Goal: Check status: Check status

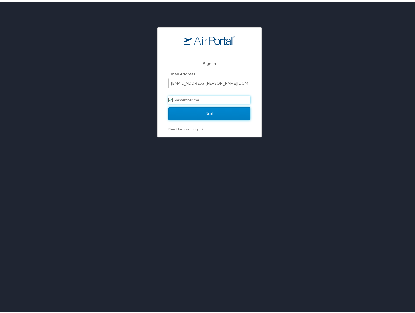
click at [201, 114] on input "Next" at bounding box center [209, 112] width 82 height 13
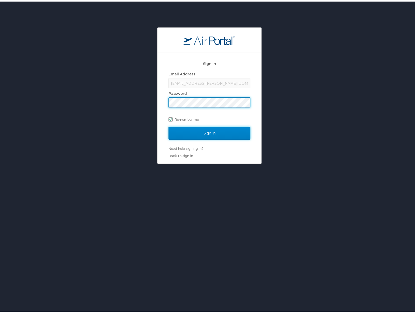
click at [205, 129] on input "Sign In" at bounding box center [209, 131] width 82 height 13
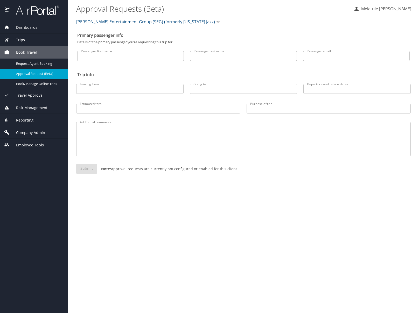
click at [40, 9] on img at bounding box center [34, 10] width 49 height 10
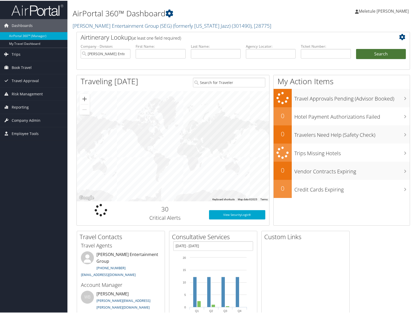
click at [387, 50] on button "Search" at bounding box center [381, 53] width 50 height 10
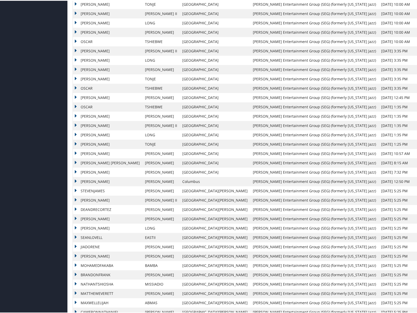
scroll to position [251, 0]
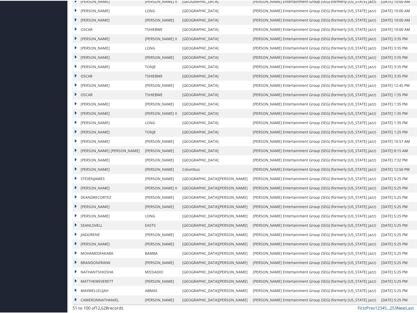
click at [400, 309] on link "Next" at bounding box center [400, 307] width 9 height 6
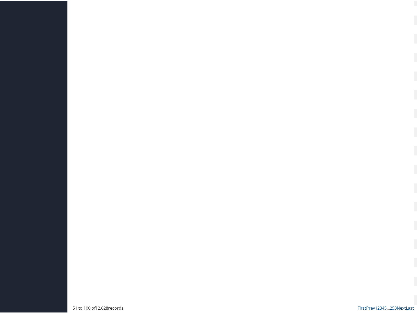
click at [400, 309] on link "Next" at bounding box center [400, 307] width 9 height 6
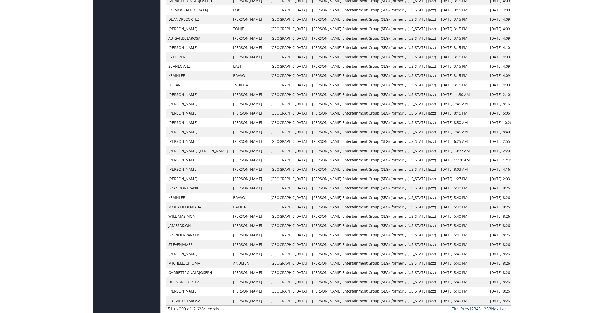
scroll to position [232, 0]
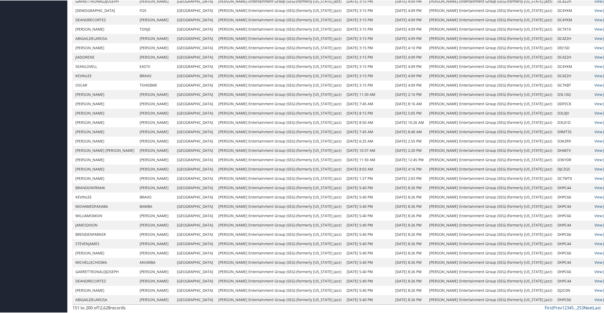
click at [418, 307] on link "Next" at bounding box center [588, 307] width 9 height 6
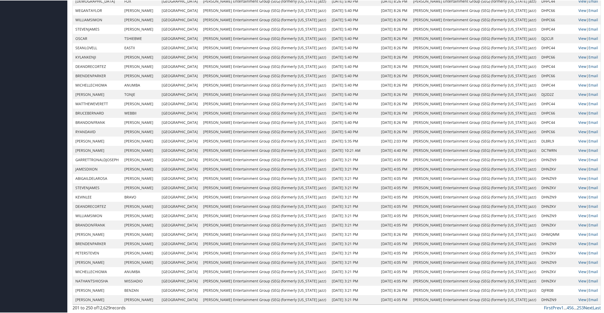
click at [418, 306] on link "Next" at bounding box center [588, 307] width 9 height 6
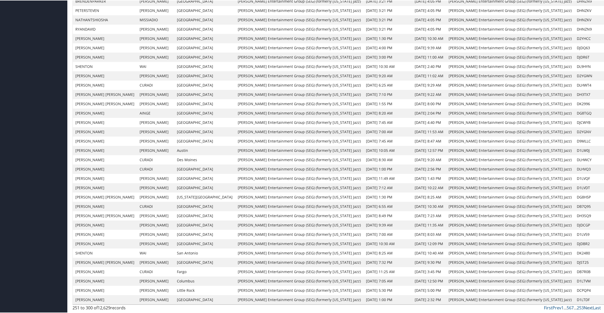
click at [418, 307] on link "Next" at bounding box center [588, 307] width 9 height 6
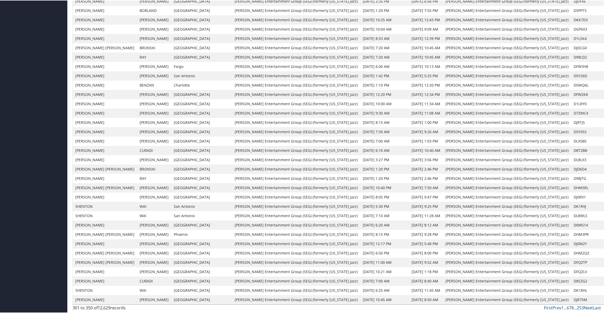
click at [418, 308] on link "Next" at bounding box center [588, 307] width 9 height 6
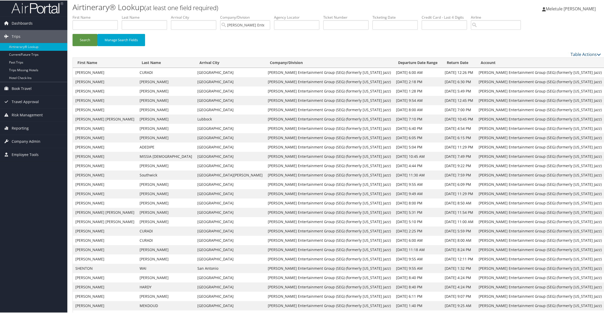
scroll to position [0, 0]
